Goal: Find specific page/section: Find specific page/section

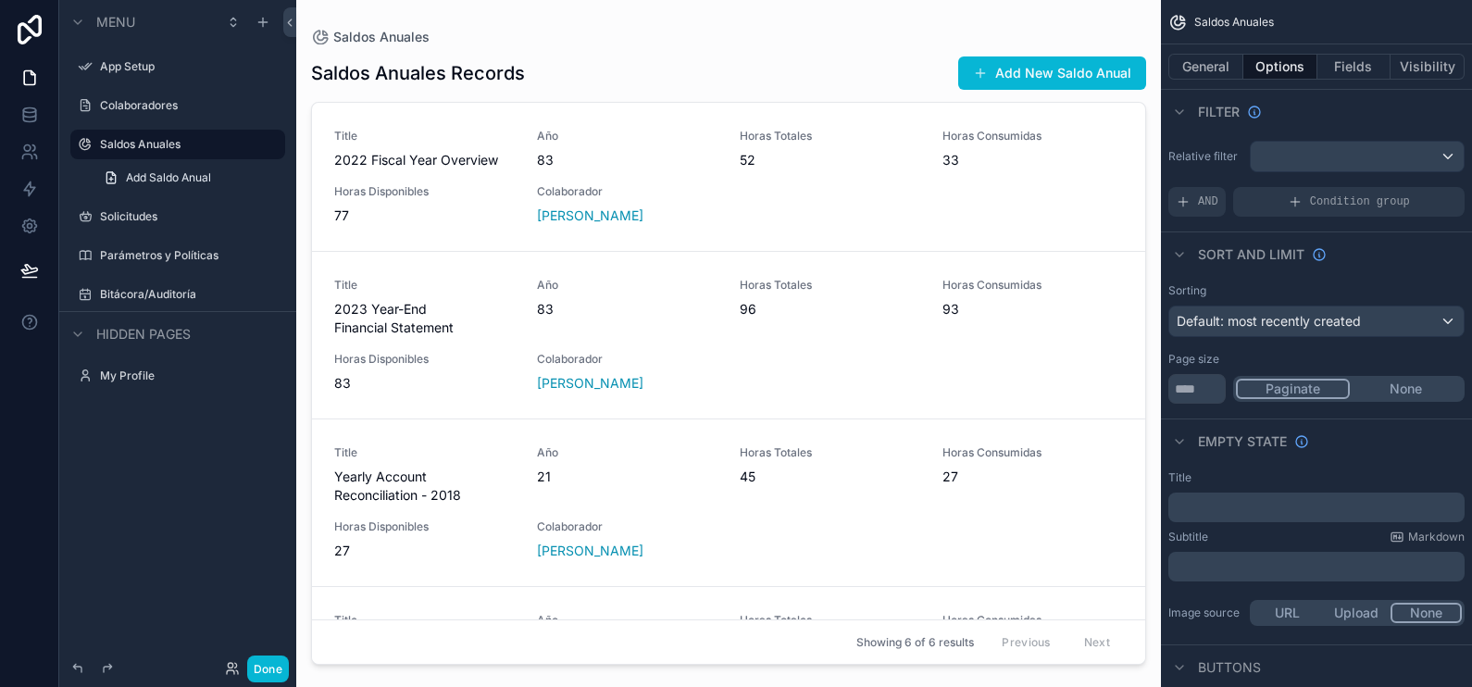
drag, startPoint x: 33, startPoint y: 21, endPoint x: 51, endPoint y: 31, distance: 20.3
click at [33, 21] on icon at bounding box center [29, 30] width 37 height 30
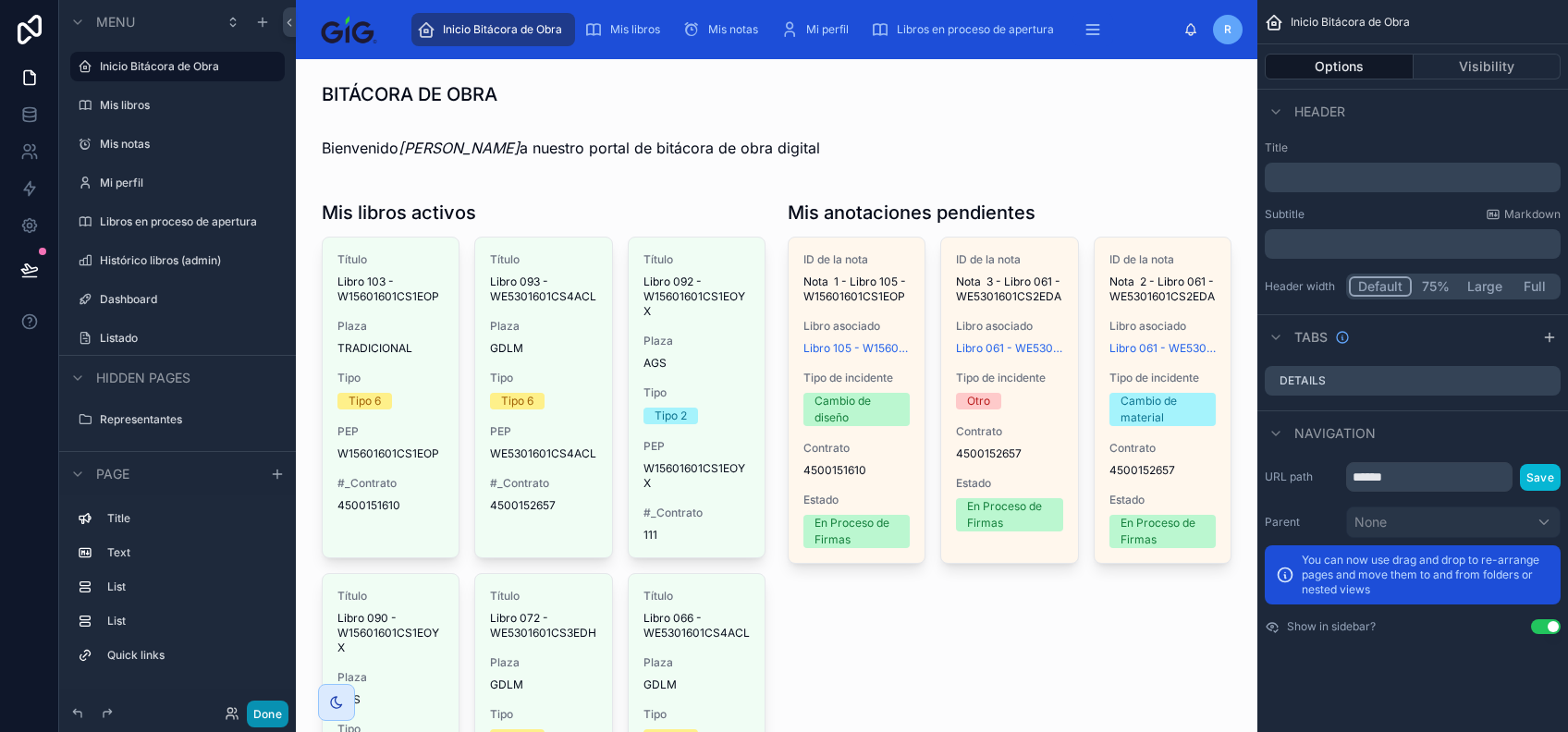
click at [266, 710] on button "Done" at bounding box center [268, 714] width 42 height 27
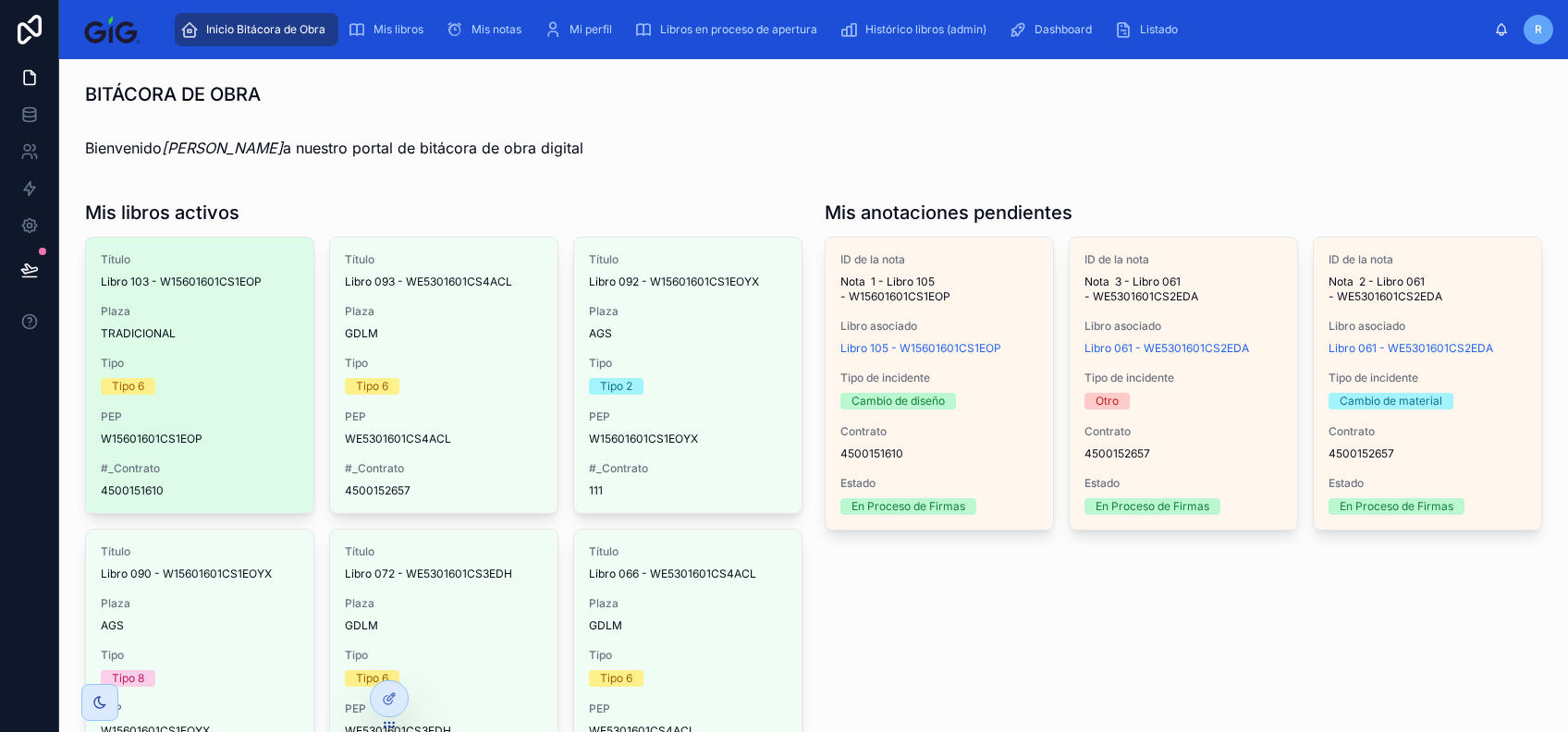
click at [231, 342] on div "Título Libro 103 - W15601601CS1EOP Plaza TRADICIONAL Tipo Tipo 6 PEP W15601601C…" at bounding box center [200, 375] width 228 height 276
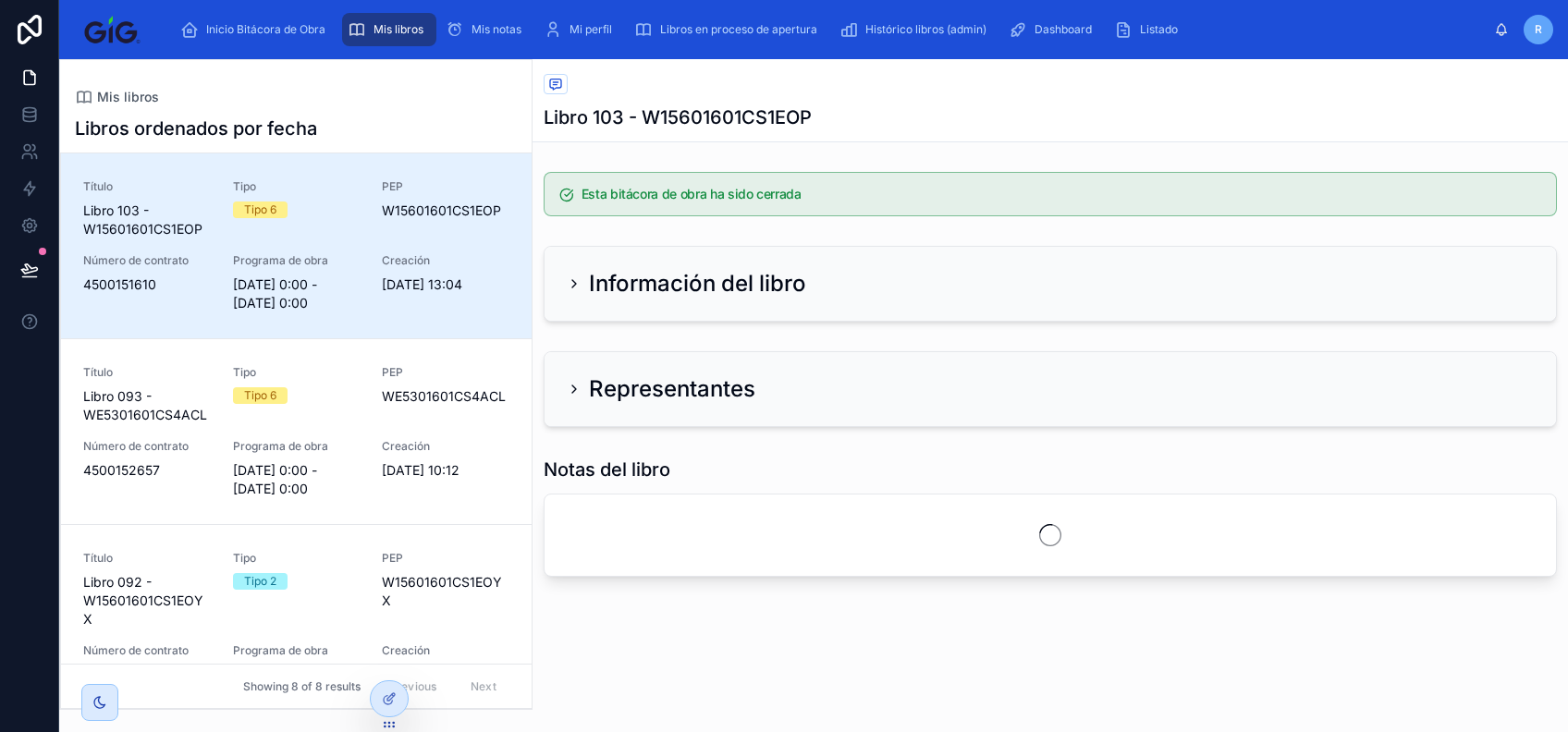
click at [330, 216] on div "Tipo 6" at bounding box center [297, 210] width 128 height 17
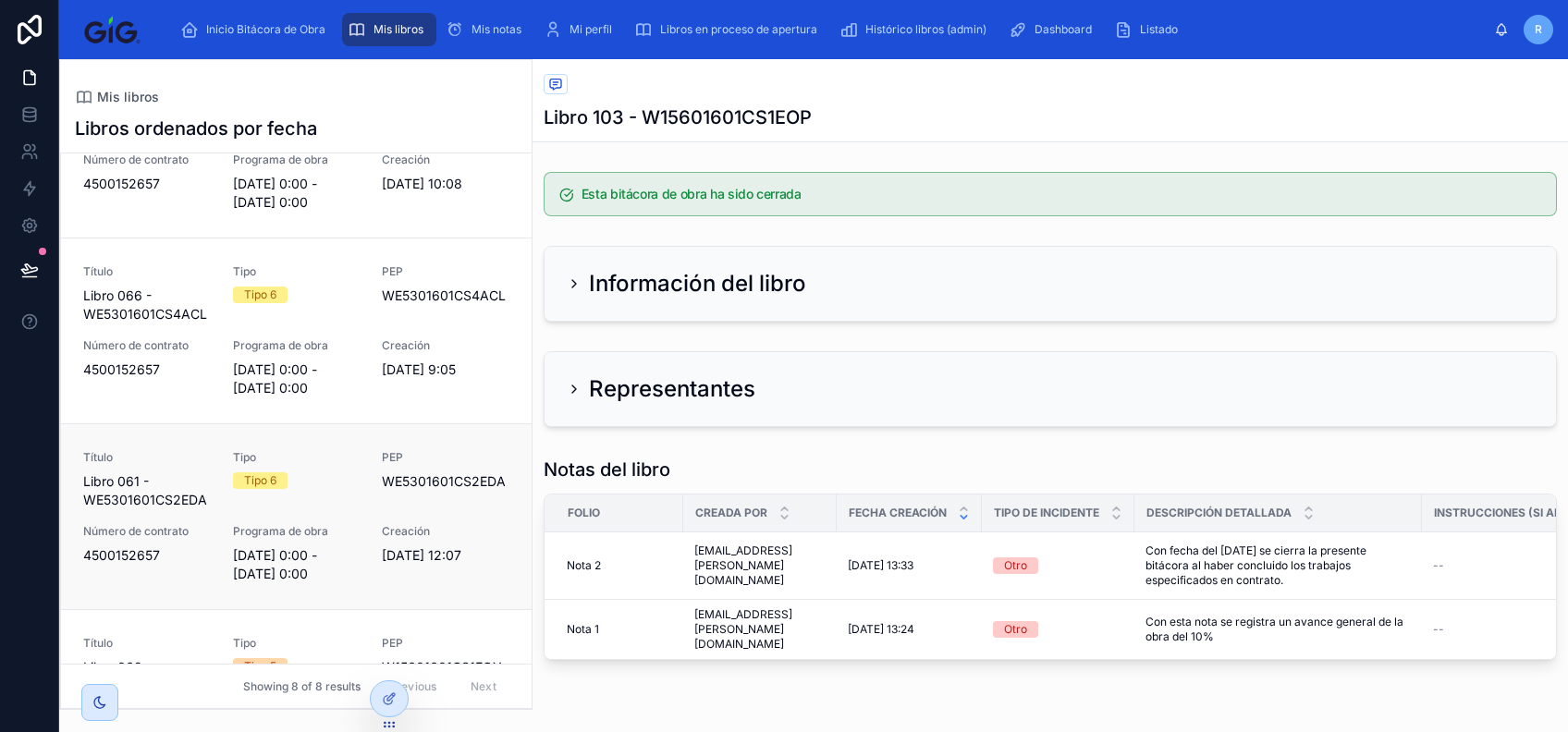
click at [382, 465] on span "PEP" at bounding box center [445, 457] width 128 height 15
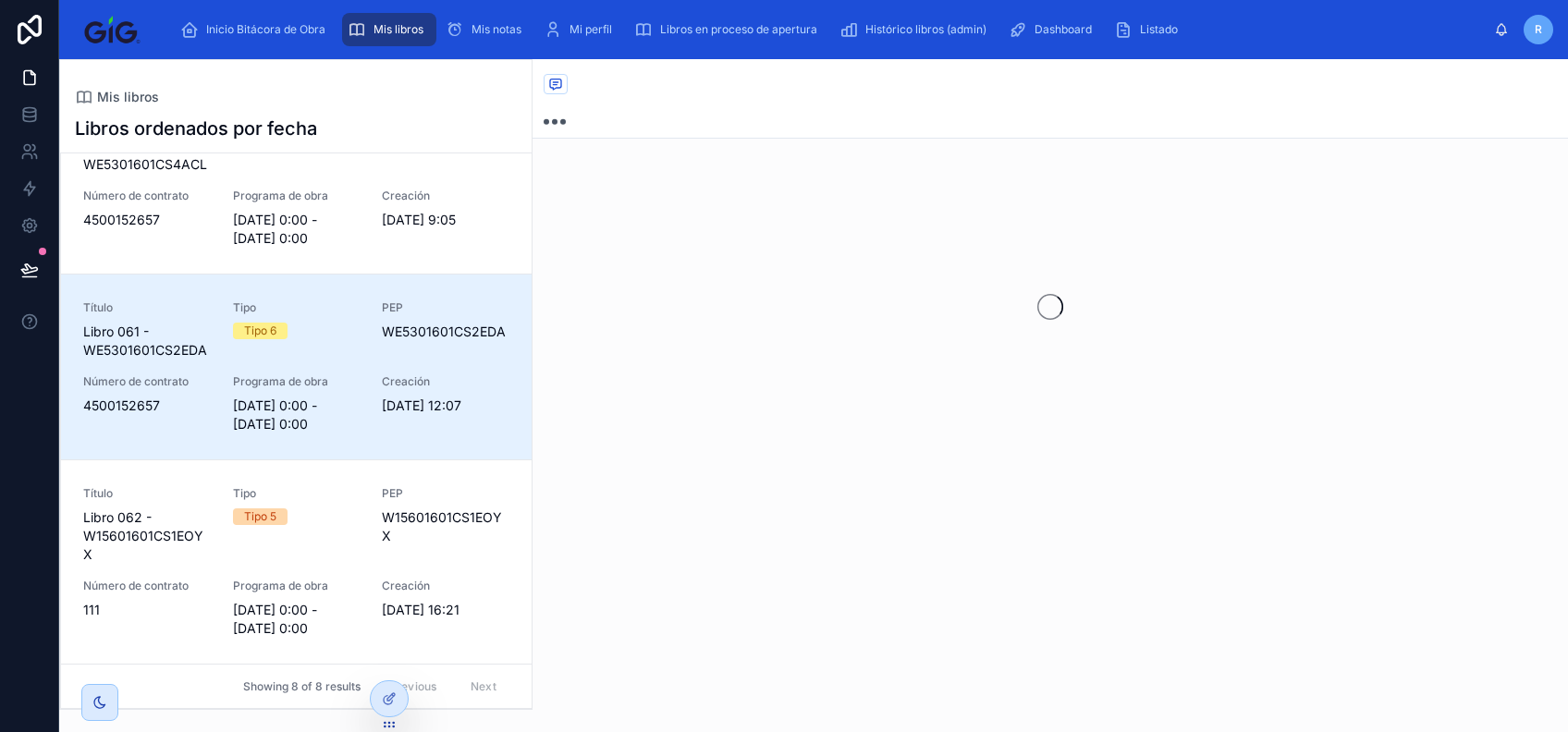
scroll to position [1084, 0]
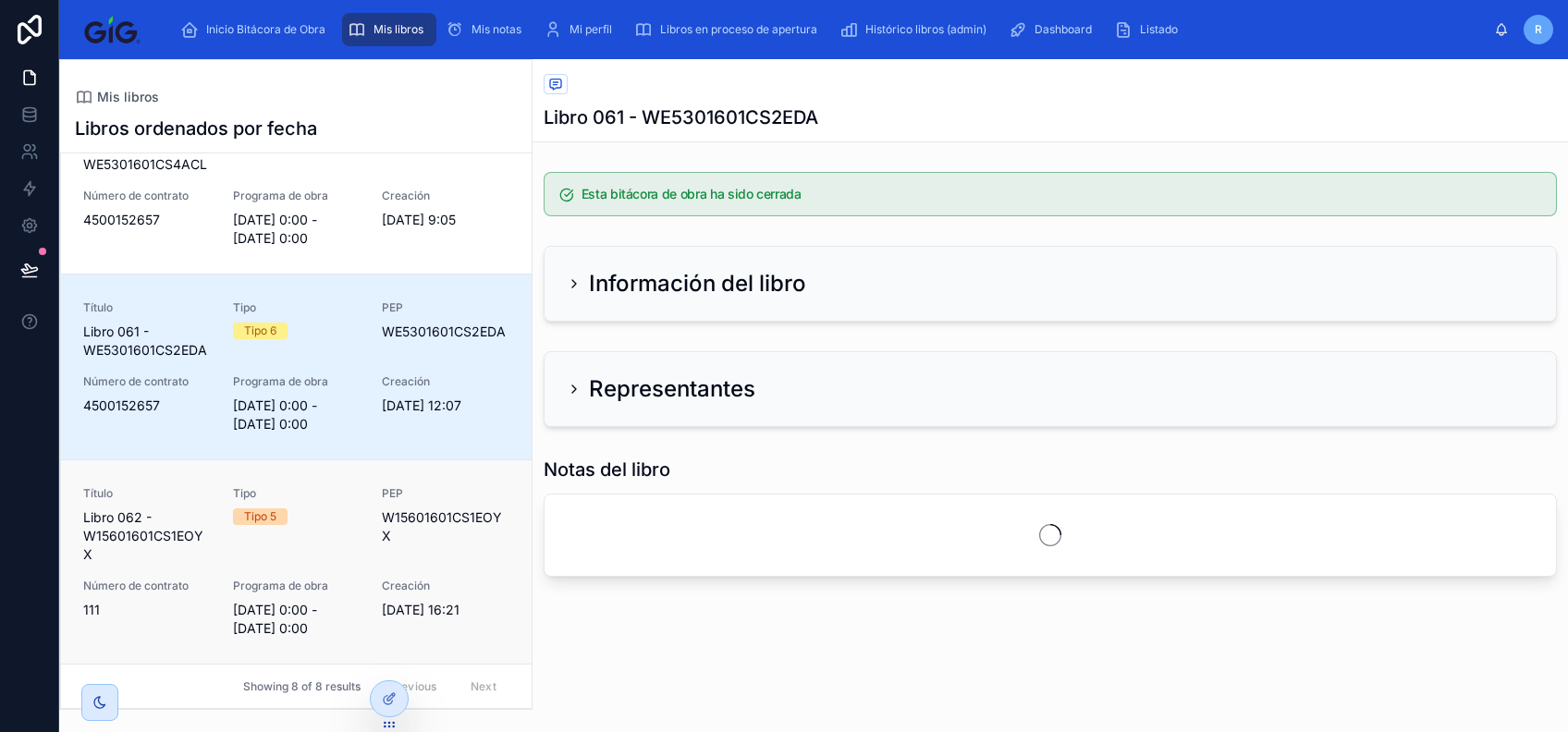
click at [304, 572] on div "Título Libro 062 - W15601601CS1EOYX Tipo Tipo 5 PEP W15601601CS1EOYX Número de …" at bounding box center [296, 562] width 426 height 152
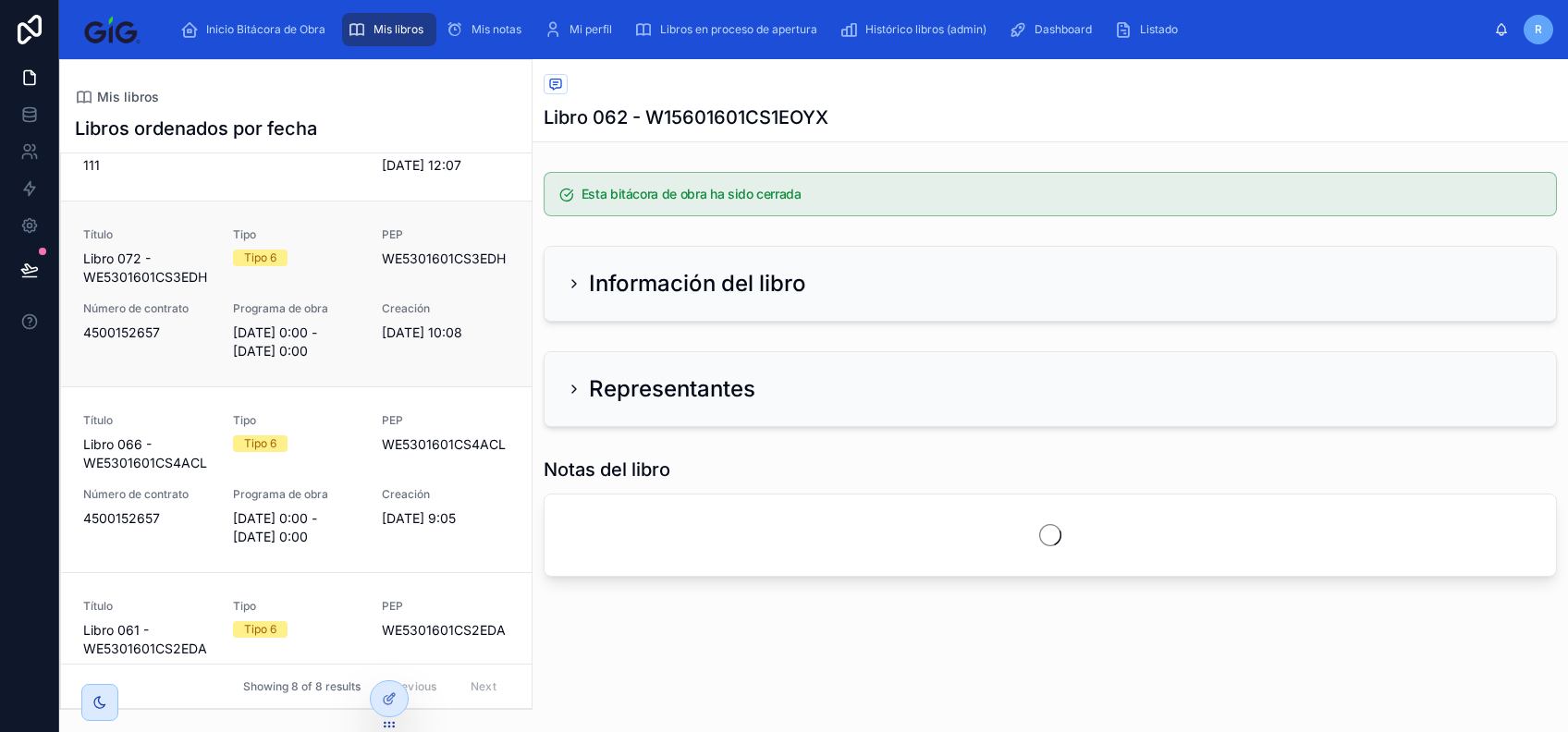
click at [341, 317] on span "Programa de obra" at bounding box center [297, 309] width 128 height 15
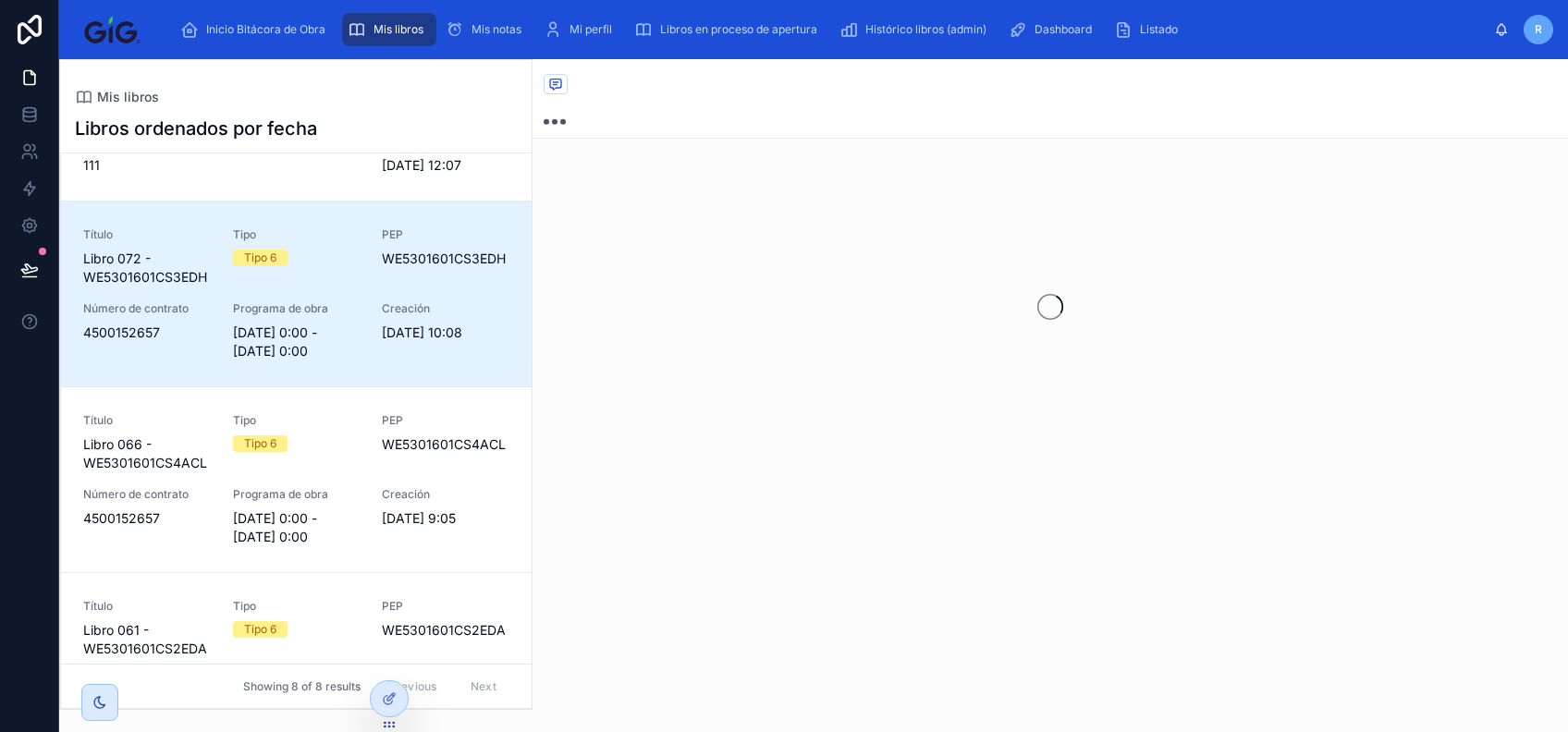
scroll to position [751, 0]
